Goal: Transaction & Acquisition: Purchase product/service

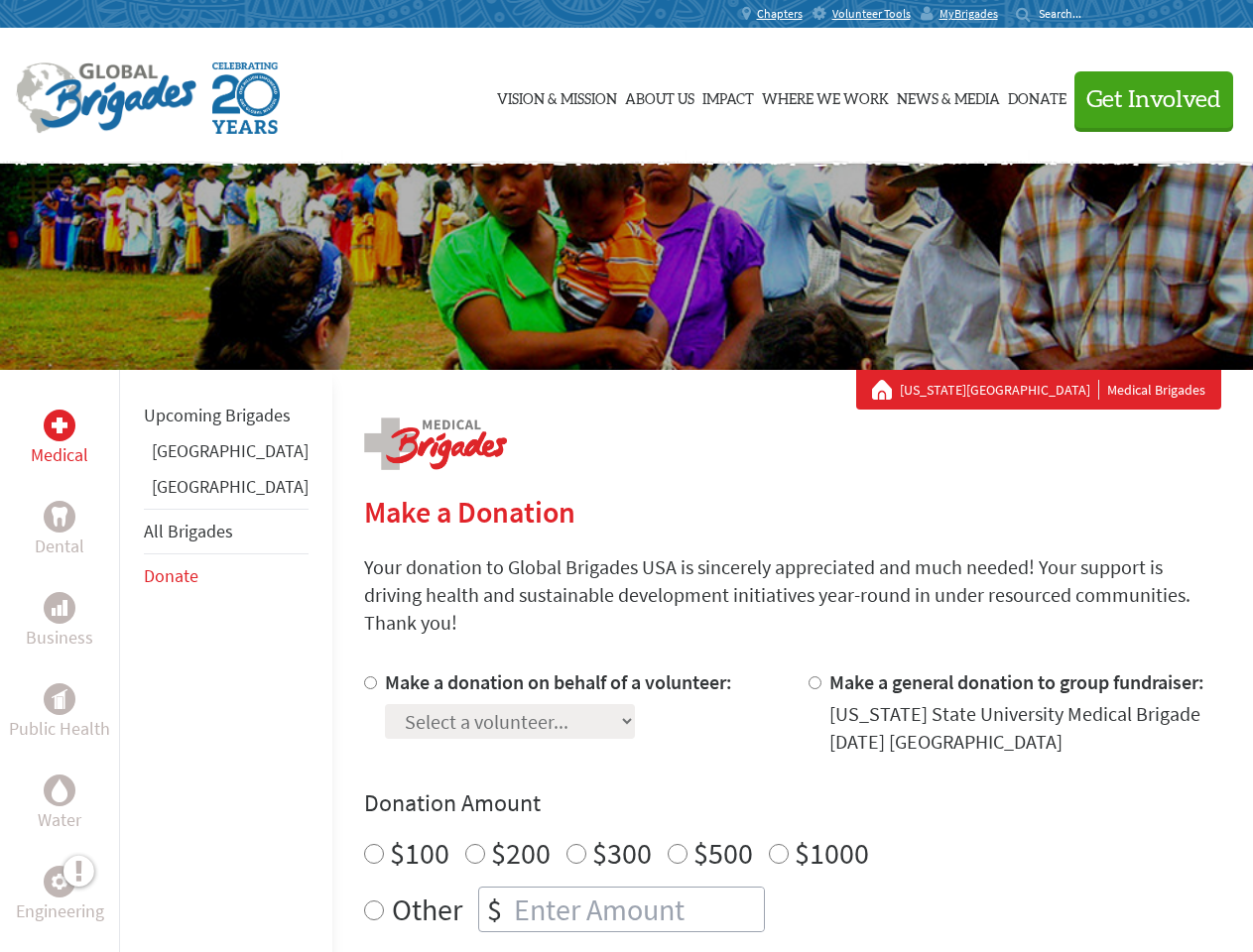
click at [1095, 14] on div "Search for:" at bounding box center [1056, 14] width 79 height 16
click at [1145, 99] on span "Get Involved" at bounding box center [1154, 100] width 135 height 24
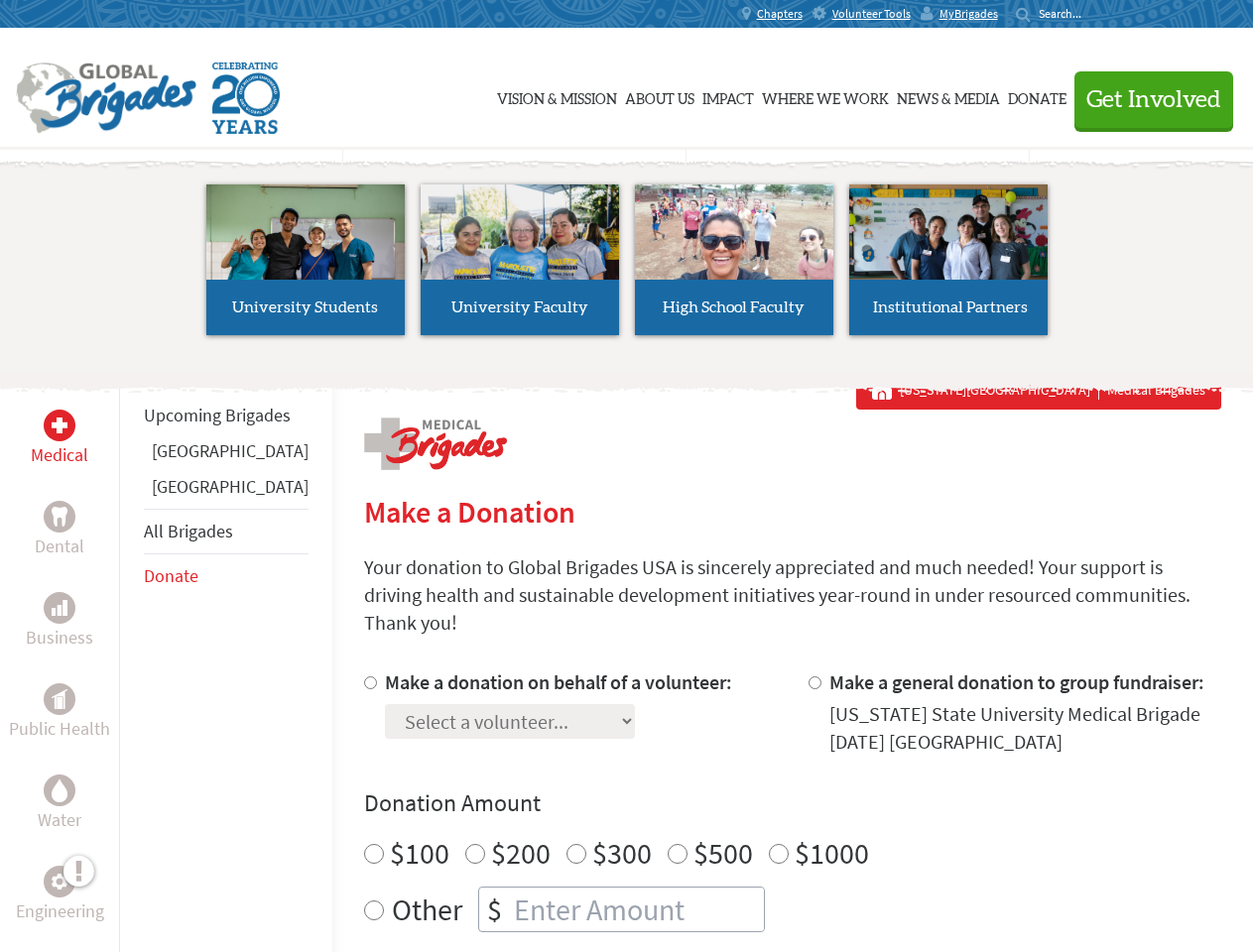
click at [627, 267] on li "High School Faculty" at bounding box center [734, 260] width 214 height 182
click at [131, 660] on div "Upcoming Brigades [GEOGRAPHIC_DATA] [GEOGRAPHIC_DATA] All Brigades Donate" at bounding box center [225, 846] width 213 height 952
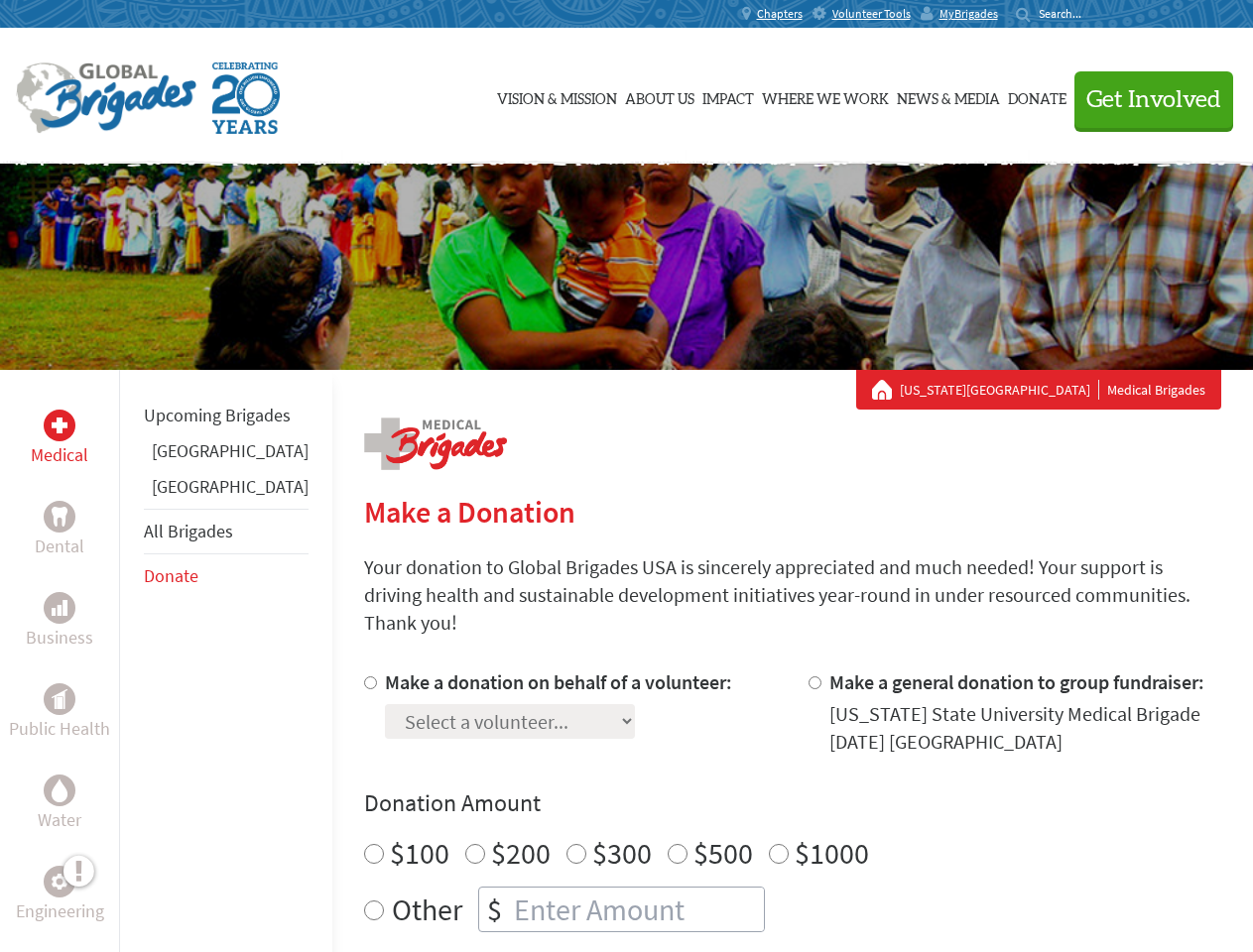
click at [758, 796] on div "Donation Amount $100 $200 $300 $500 $1000 Other $" at bounding box center [793, 860] width 857 height 145
click at [364, 676] on input "Make a donation on behalf of a volunteer:" at bounding box center [370, 682] width 13 height 13
radio input "true"
click at [809, 676] on input "Make a general donation to group fundraiser:" at bounding box center [814, 682] width 13 height 13
radio input "true"
